Goal: Communication & Community: Share content

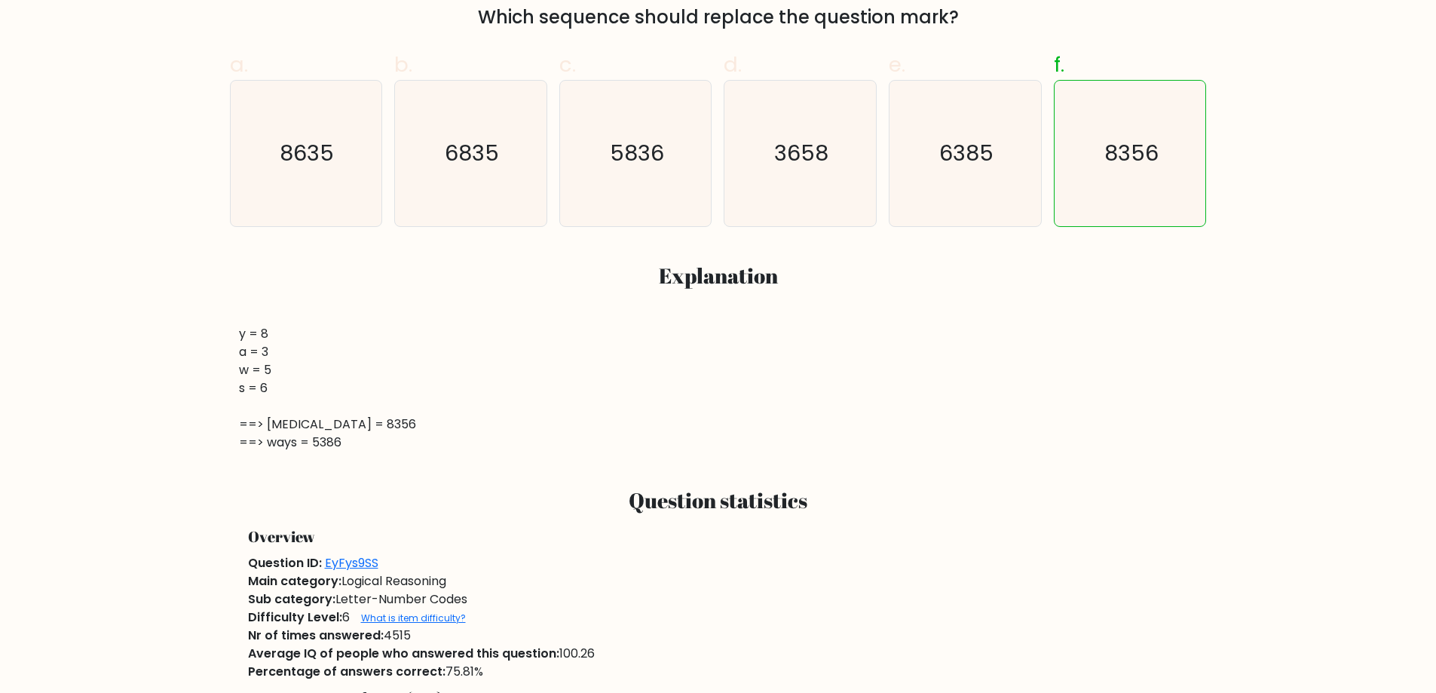
scroll to position [603, 0]
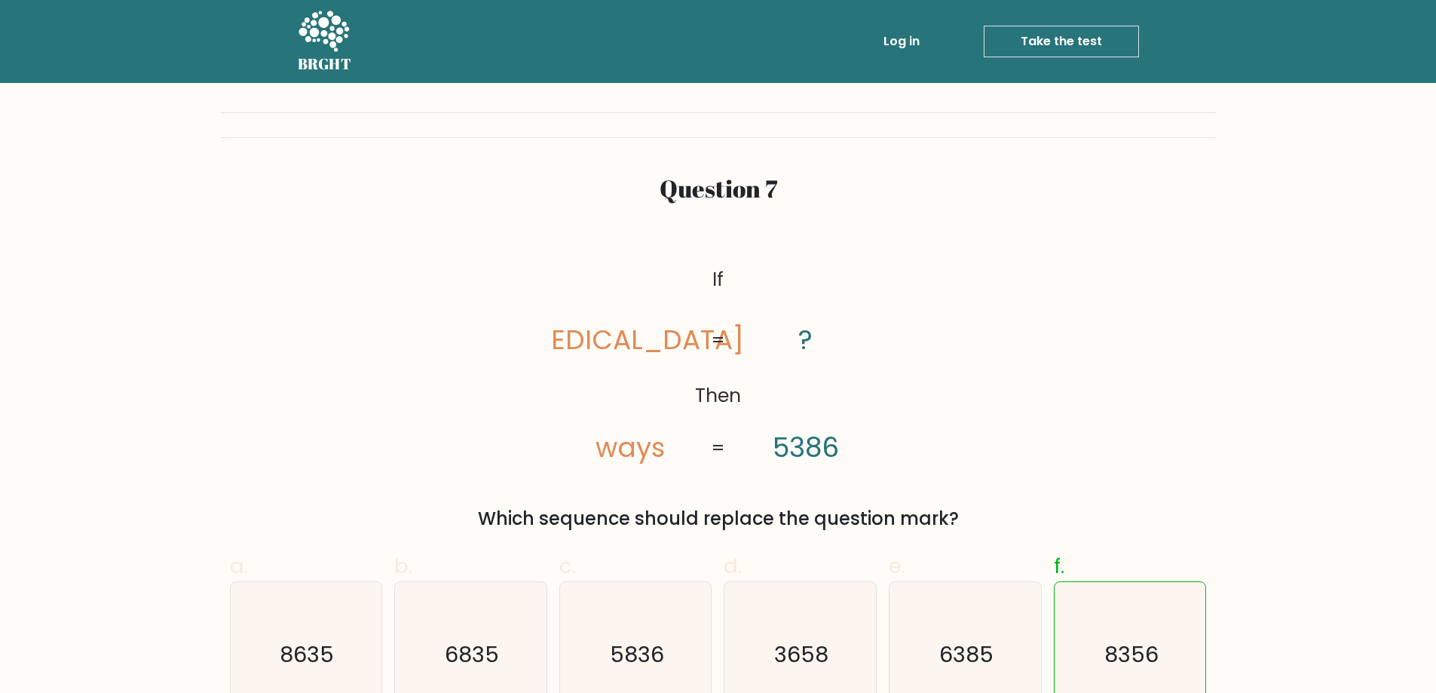
click at [728, 206] on div "Question 7" at bounding box center [718, 191] width 829 height 35
click at [317, 41] on icon at bounding box center [324, 32] width 52 height 45
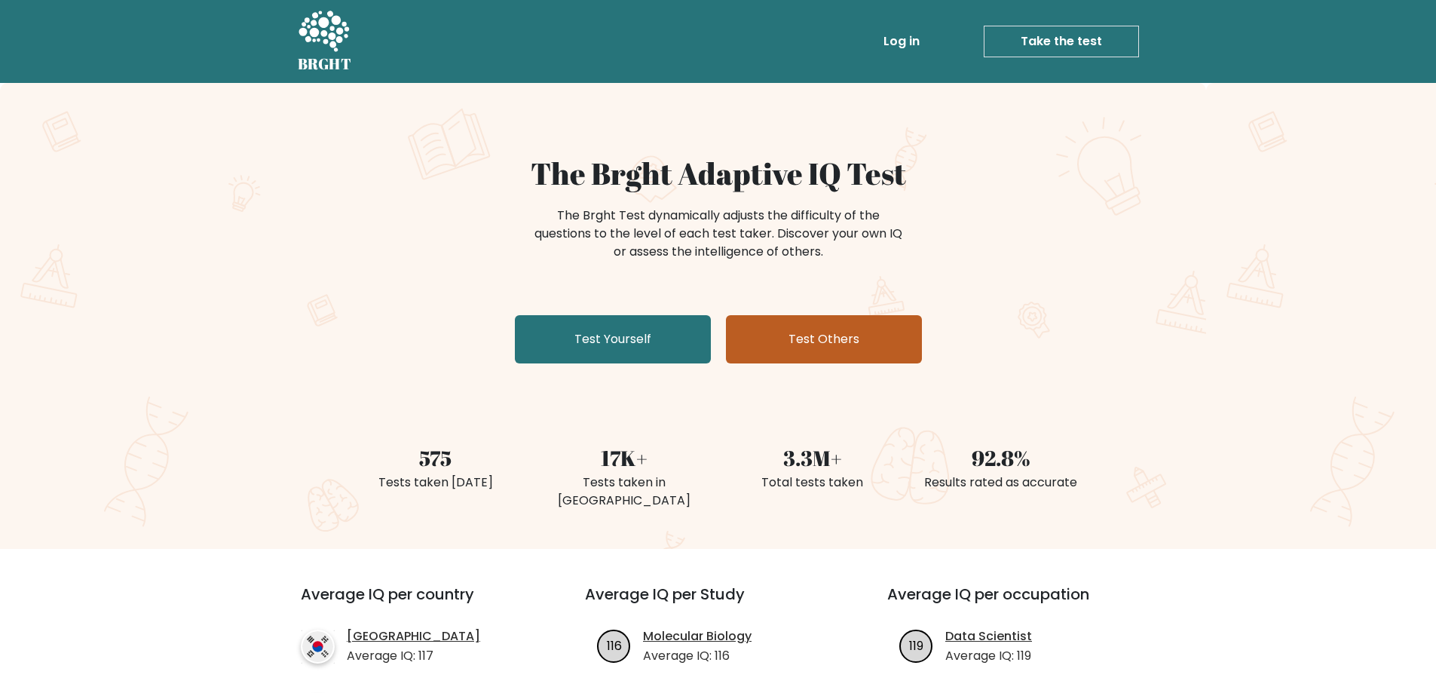
click at [848, 342] on link "Test Others" at bounding box center [824, 339] width 196 height 48
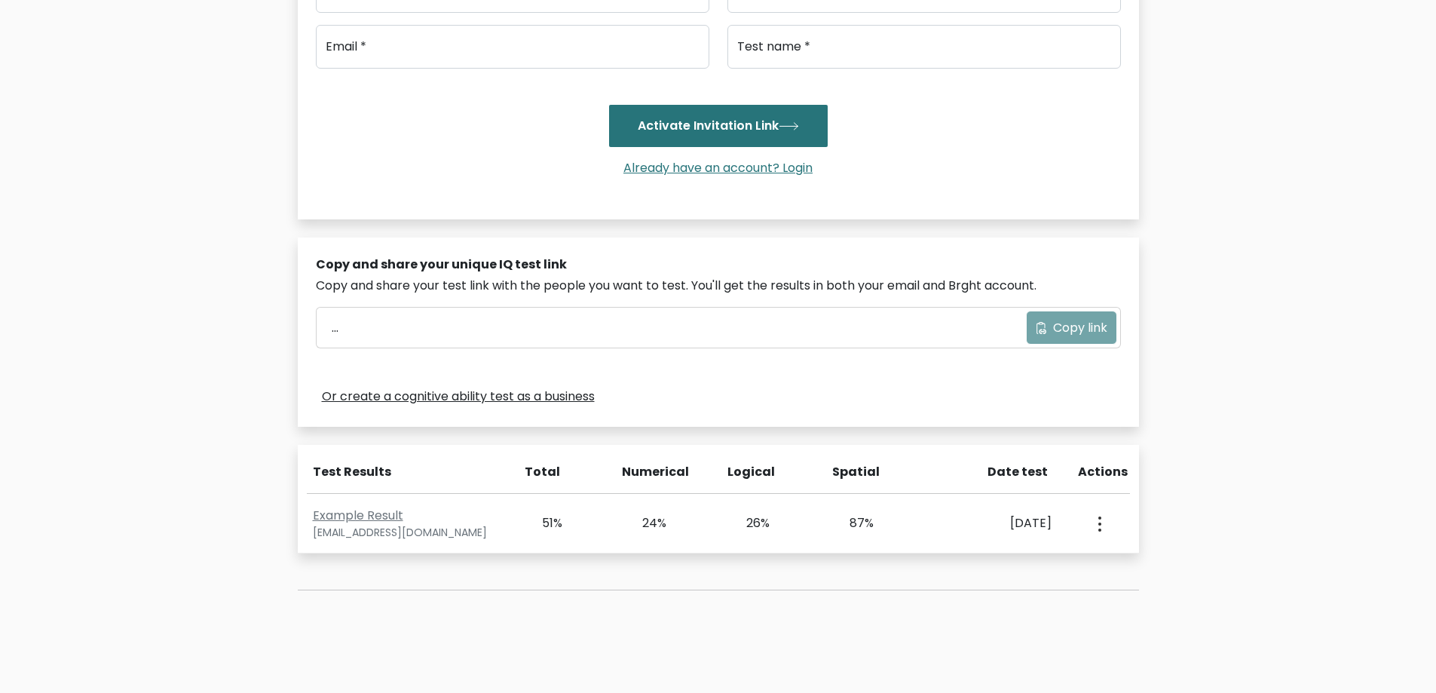
scroll to position [377, 0]
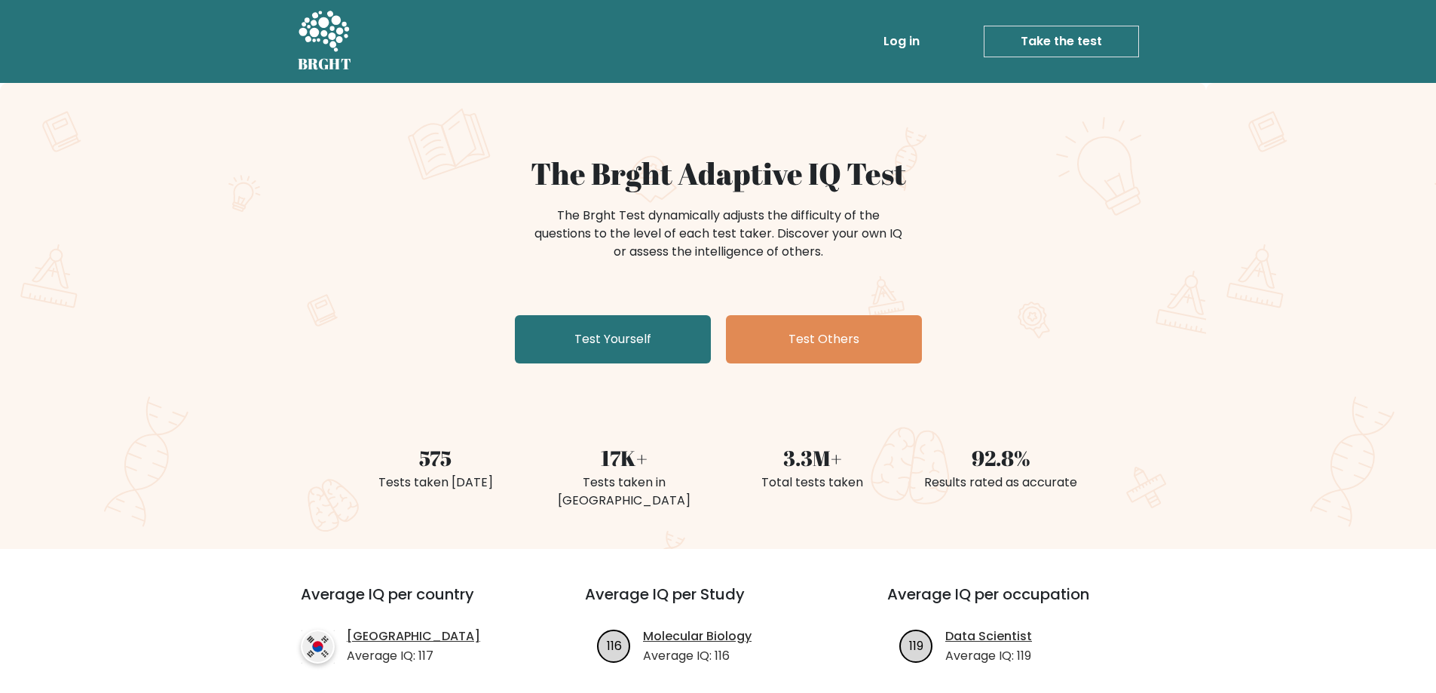
drag, startPoint x: 0, startPoint y: 0, endPoint x: 44, endPoint y: 178, distance: 183.2
click at [44, 178] on div "The Brght Adaptive IQ Test The Brght Test dynamically adjusts the difficulty of…" at bounding box center [718, 316] width 1436 height 466
drag, startPoint x: 44, startPoint y: 178, endPoint x: 51, endPoint y: 173, distance: 8.2
